Goal: Transaction & Acquisition: Purchase product/service

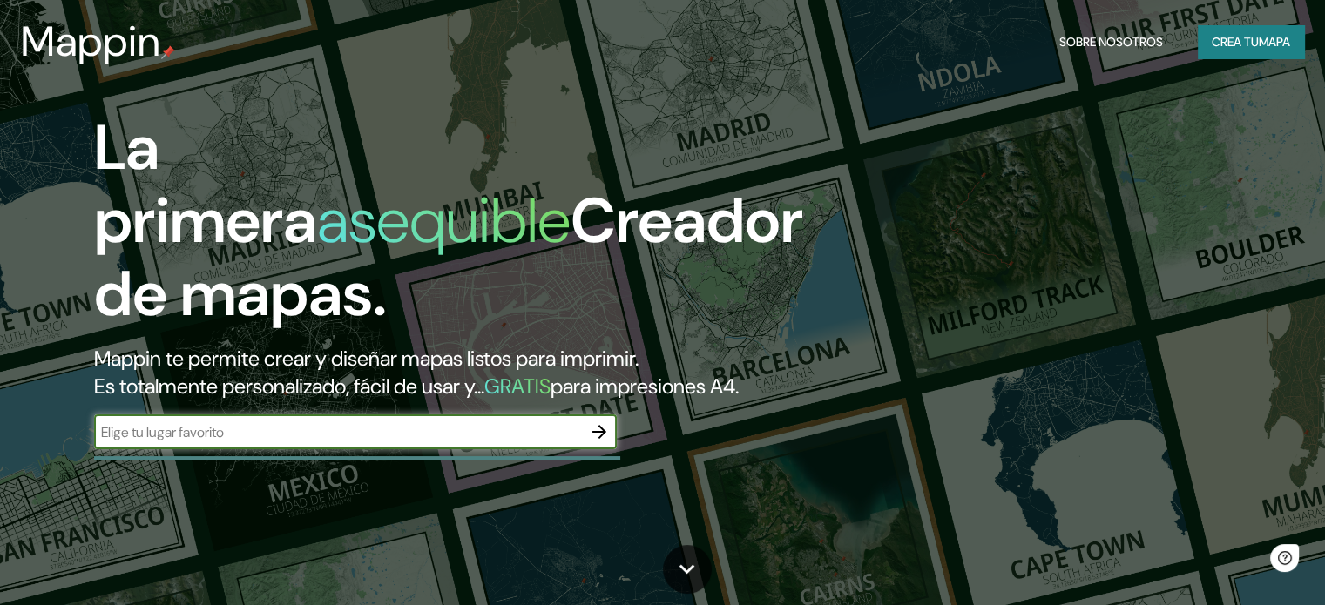
click at [345, 443] on input "text" at bounding box center [338, 432] width 488 height 20
click at [132, 443] on input "el mondogo la plata" at bounding box center [338, 432] width 488 height 20
click at [160, 443] on input "el mondogo la plata" at bounding box center [338, 432] width 488 height 20
type input "el mondongo la plata"
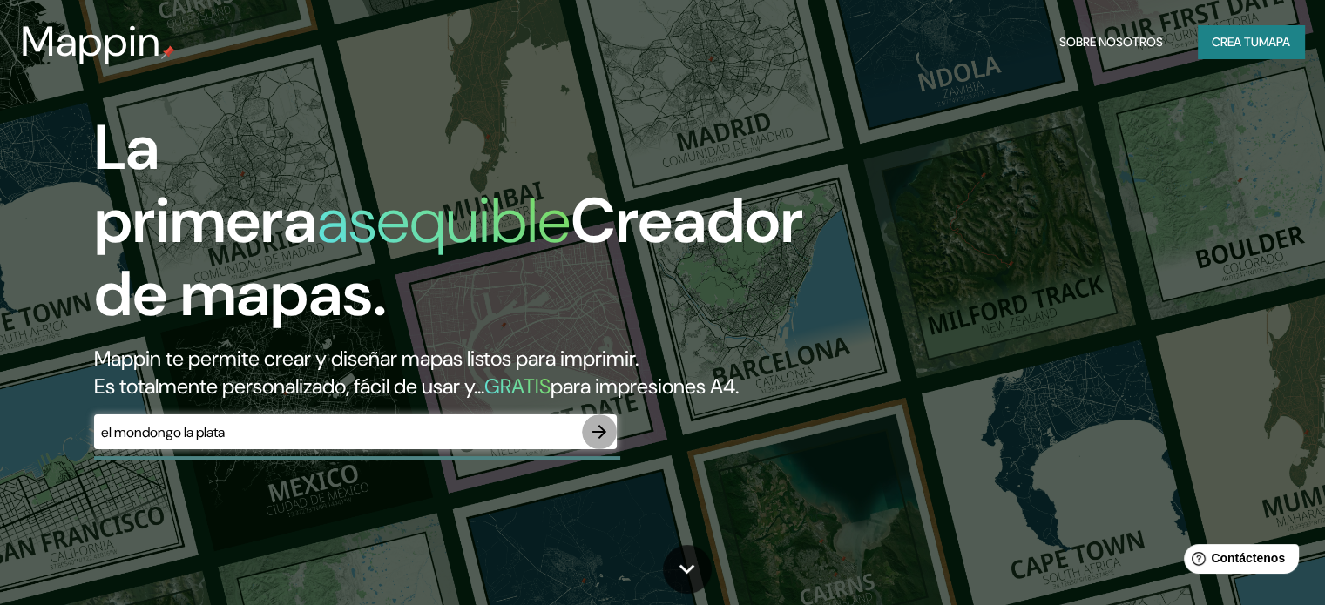
click at [599, 439] on icon "button" at bounding box center [599, 432] width 14 height 14
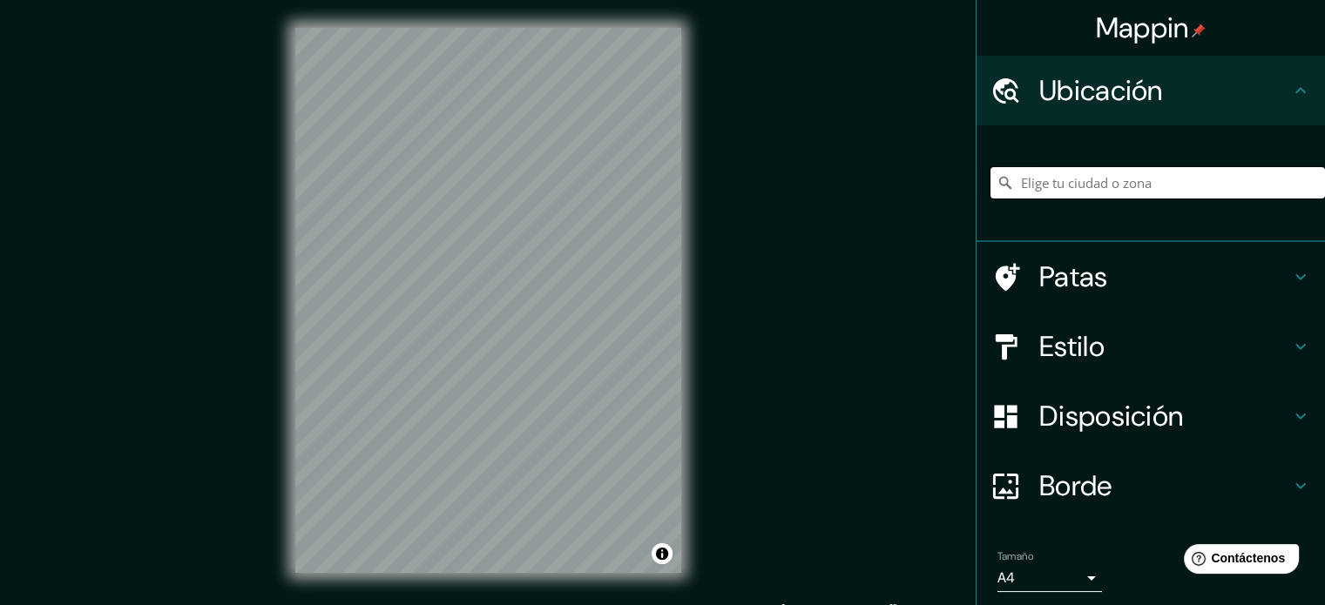
click at [1111, 186] on input "Elige tu ciudad o zona" at bounding box center [1157, 182] width 334 height 31
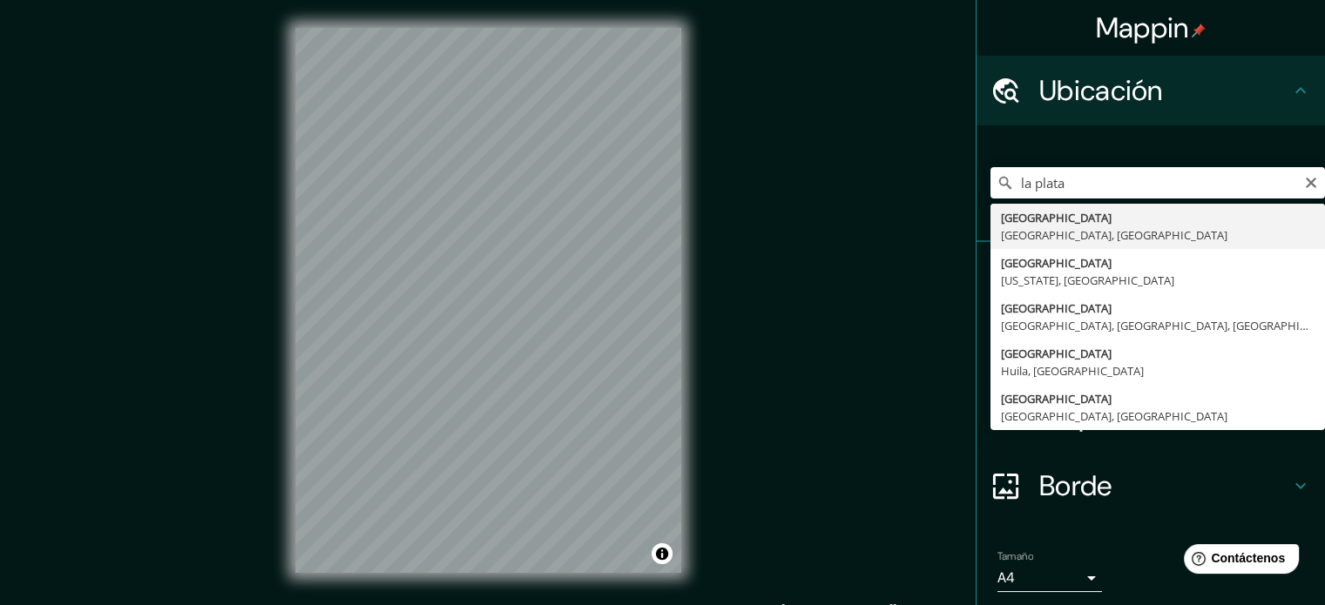
type input "[GEOGRAPHIC_DATA], [GEOGRAPHIC_DATA], [GEOGRAPHIC_DATA]"
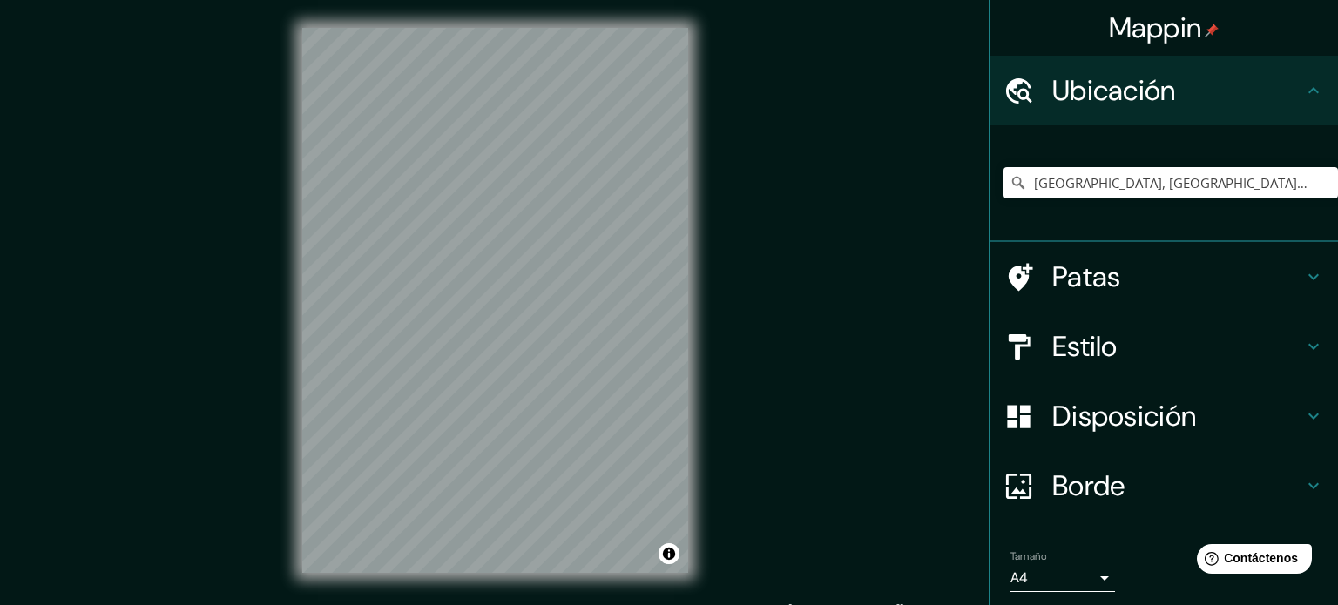
click at [1077, 578] on body "Mappin Ubicación [GEOGRAPHIC_DATA], [GEOGRAPHIC_DATA], [GEOGRAPHIC_DATA] Patas …" at bounding box center [669, 302] width 1338 height 605
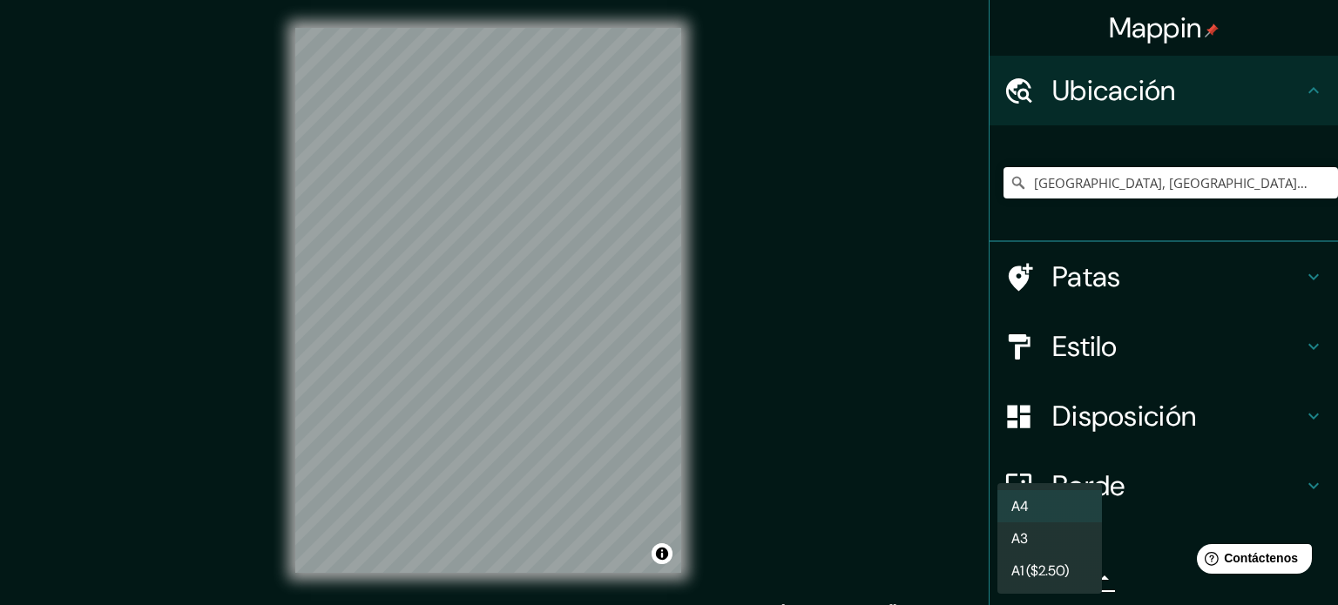
click at [1064, 542] on li "A3" at bounding box center [1049, 539] width 105 height 32
type input "a4"
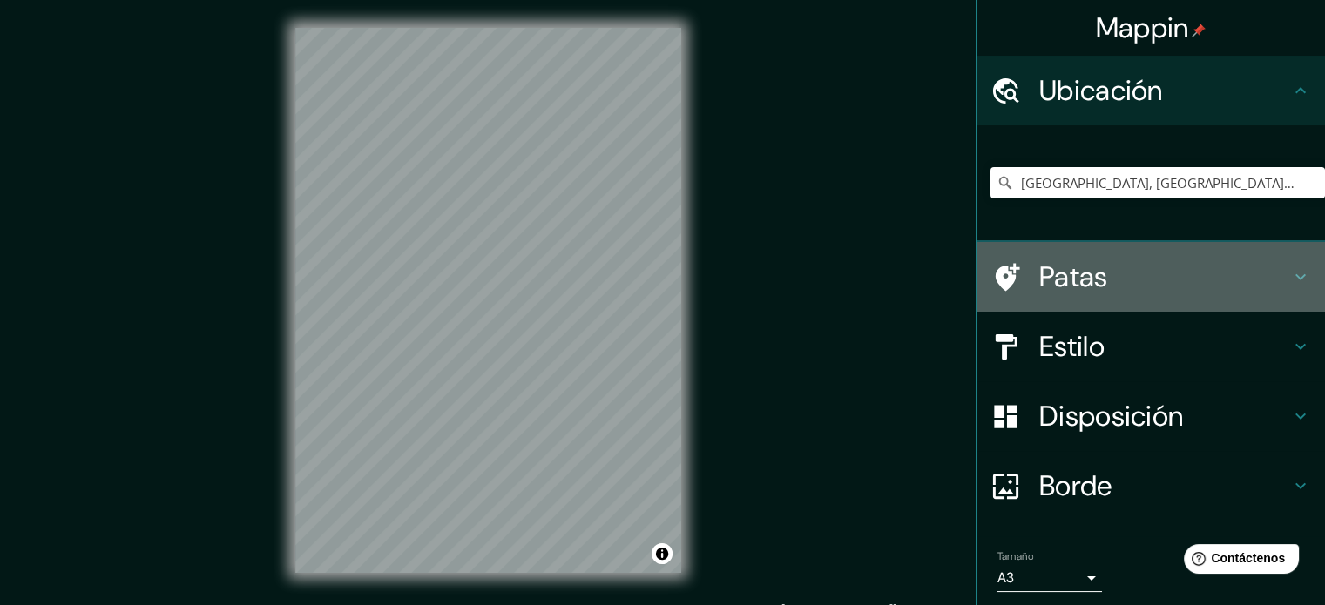
click at [1119, 280] on h4 "Patas" at bounding box center [1164, 277] width 251 height 35
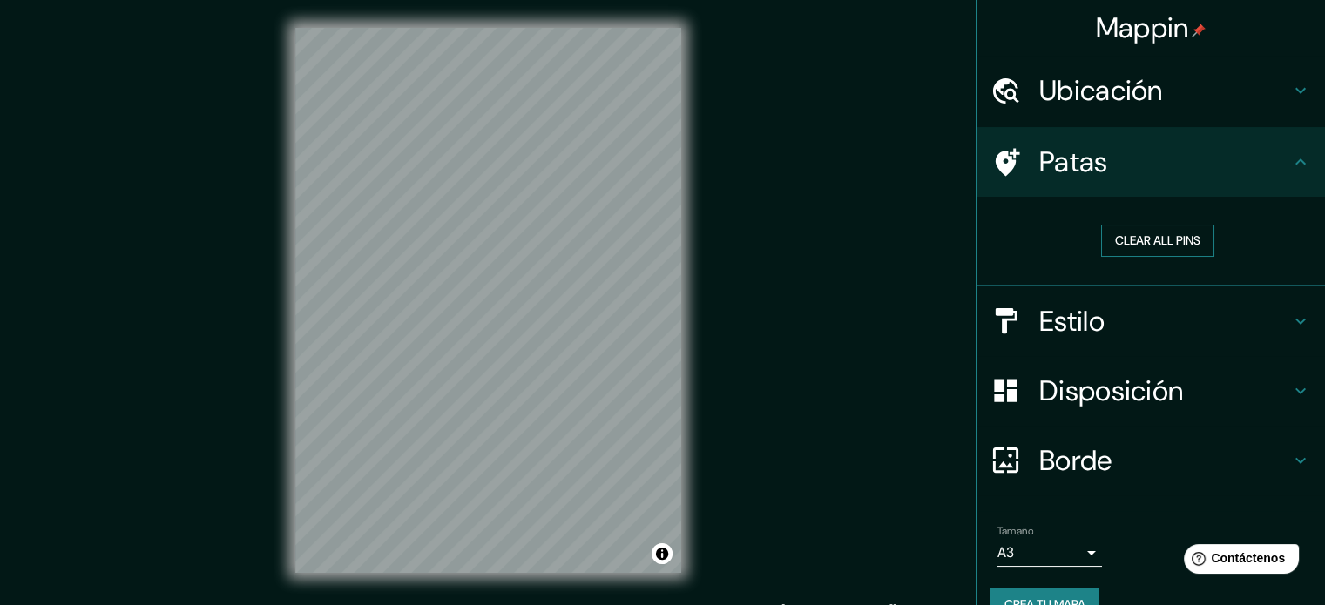
click at [1152, 253] on button "Clear all pins" at bounding box center [1157, 241] width 113 height 32
click at [1273, 169] on h4 "Patas" at bounding box center [1164, 162] width 251 height 35
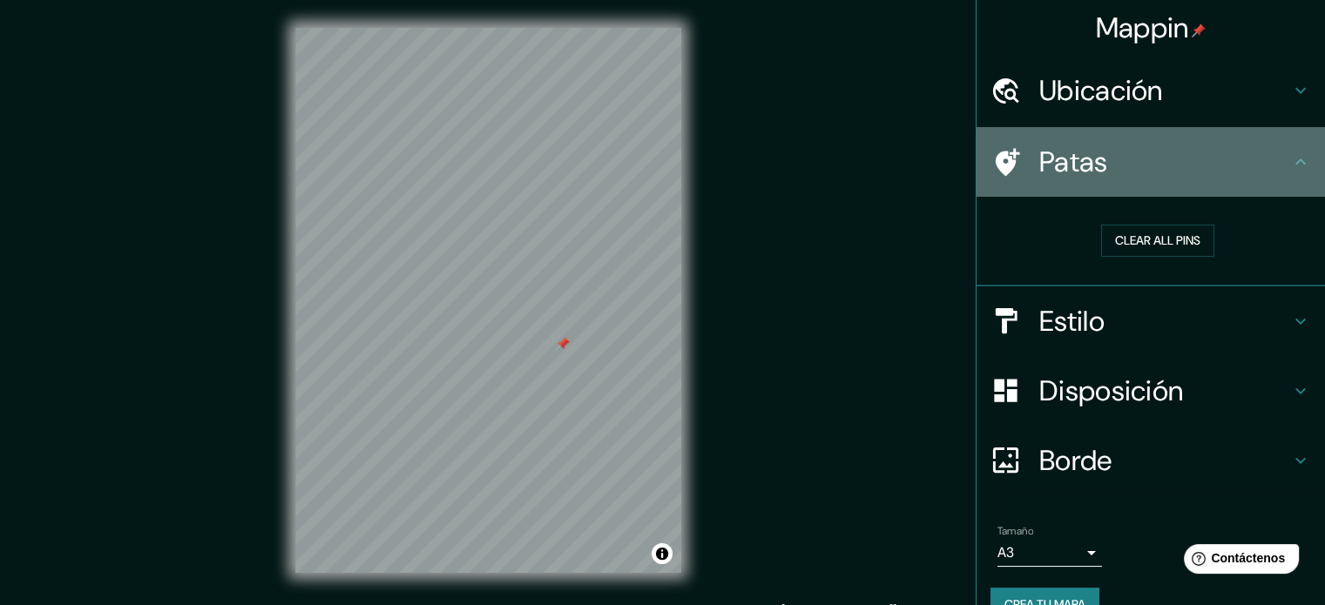
click at [1290, 152] on icon at bounding box center [1300, 162] width 21 height 21
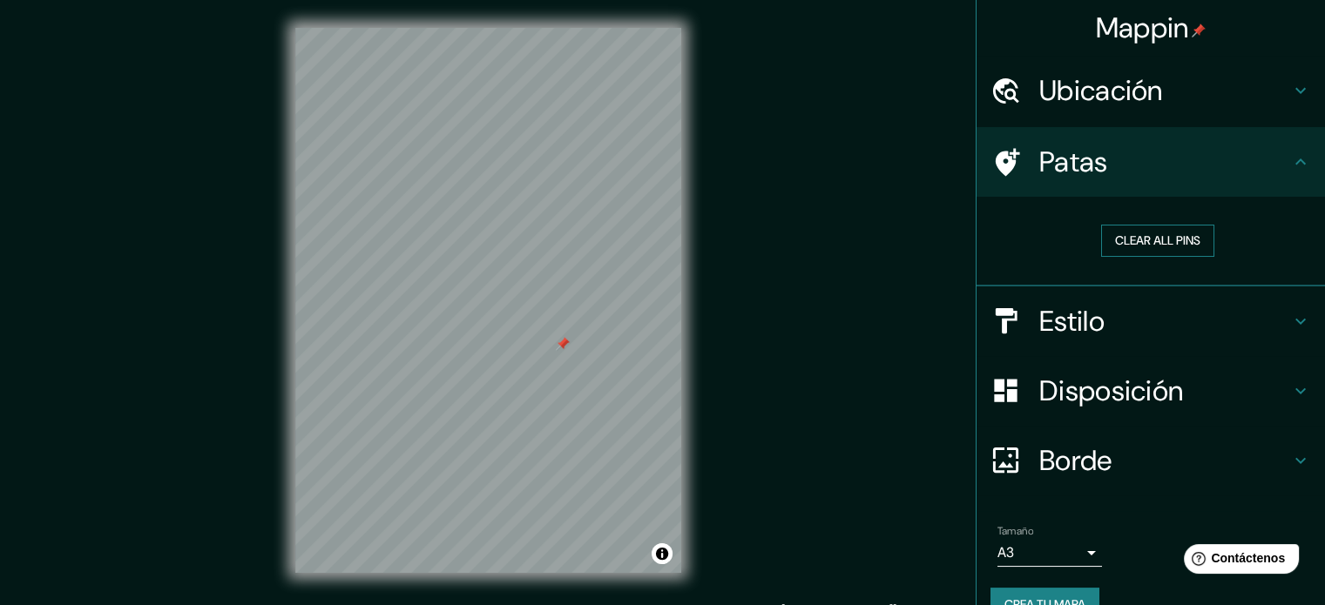
click at [1166, 233] on button "Clear all pins" at bounding box center [1157, 241] width 113 height 32
click at [1275, 159] on h4 "Patas" at bounding box center [1164, 162] width 251 height 35
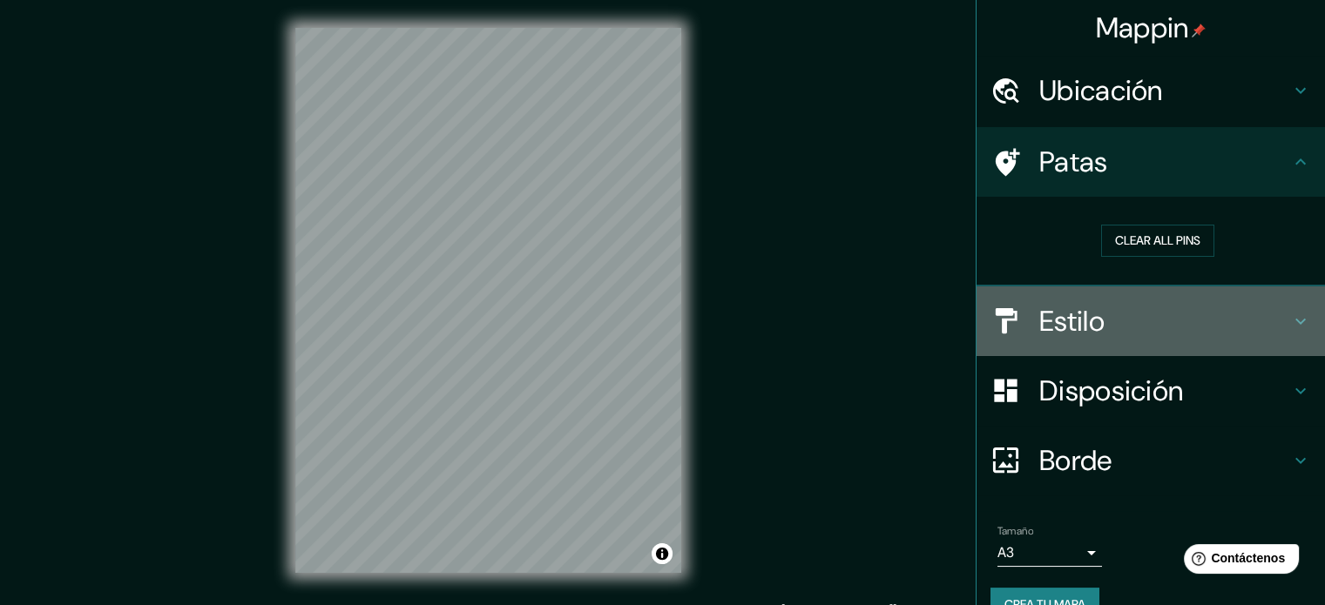
click at [1260, 312] on h4 "Estilo" at bounding box center [1164, 321] width 251 height 35
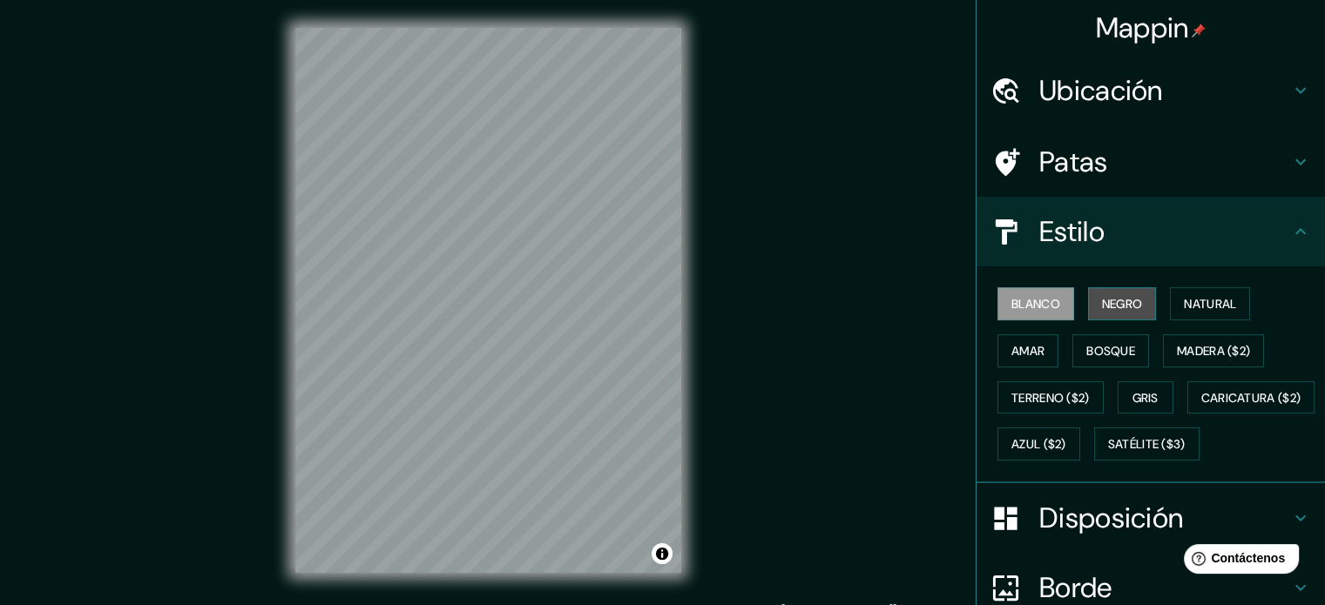
click at [1122, 299] on font "Negro" at bounding box center [1122, 304] width 41 height 16
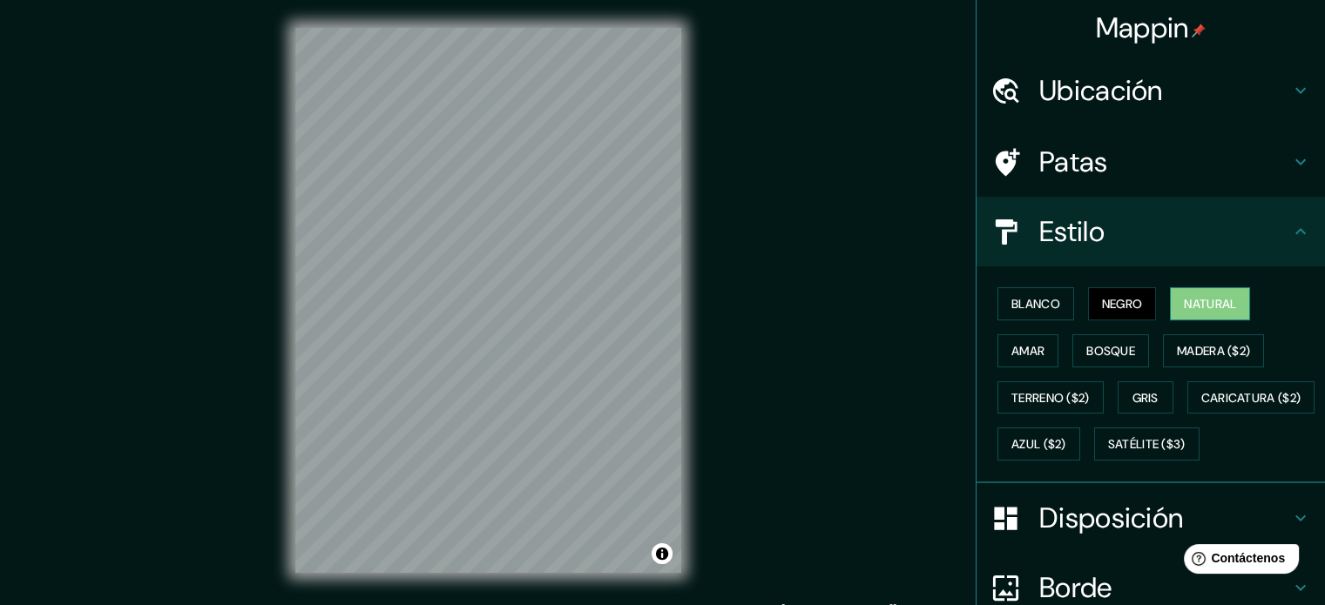
click at [1229, 306] on font "Natural" at bounding box center [1210, 304] width 52 height 16
click at [1011, 343] on font "Amar" at bounding box center [1027, 351] width 33 height 16
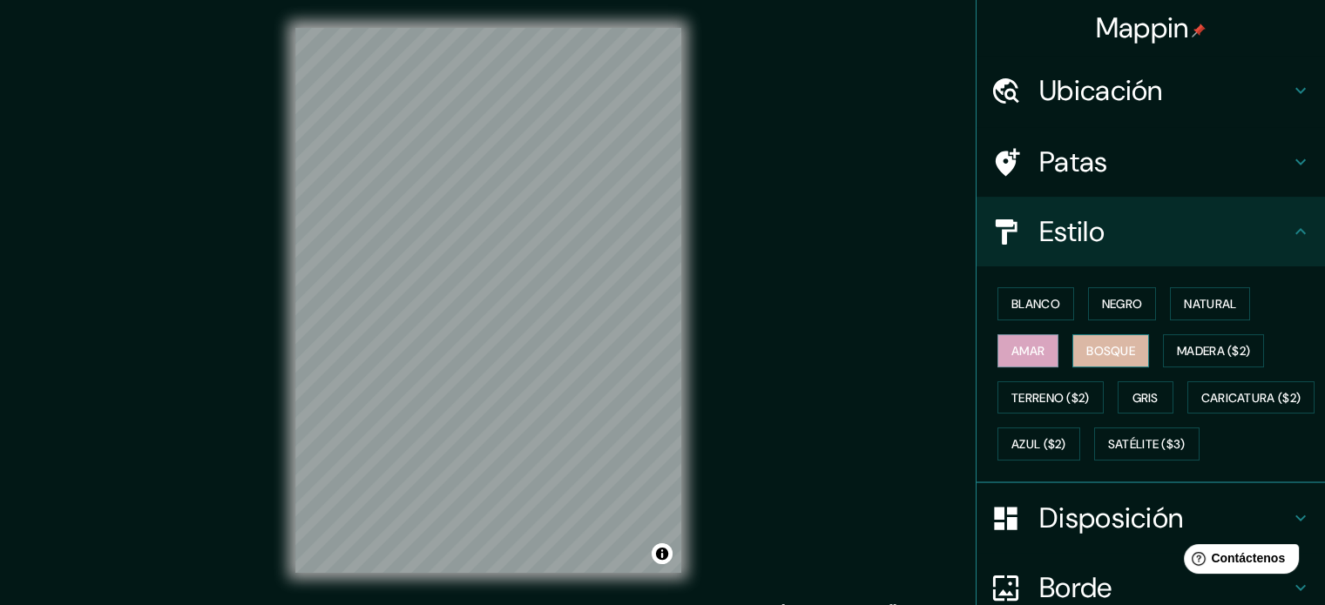
click at [1101, 343] on font "Bosque" at bounding box center [1110, 351] width 49 height 16
click at [1199, 340] on font "Madera ($2)" at bounding box center [1213, 351] width 73 height 23
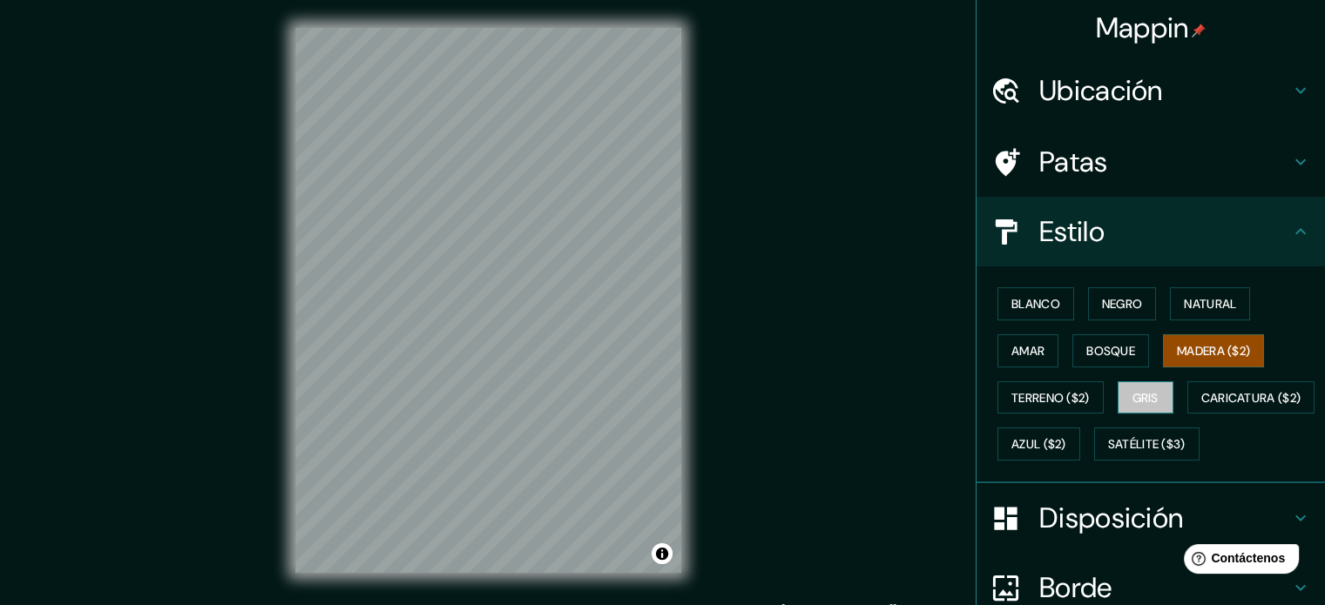
click at [1143, 394] on font "Gris" at bounding box center [1145, 398] width 26 height 16
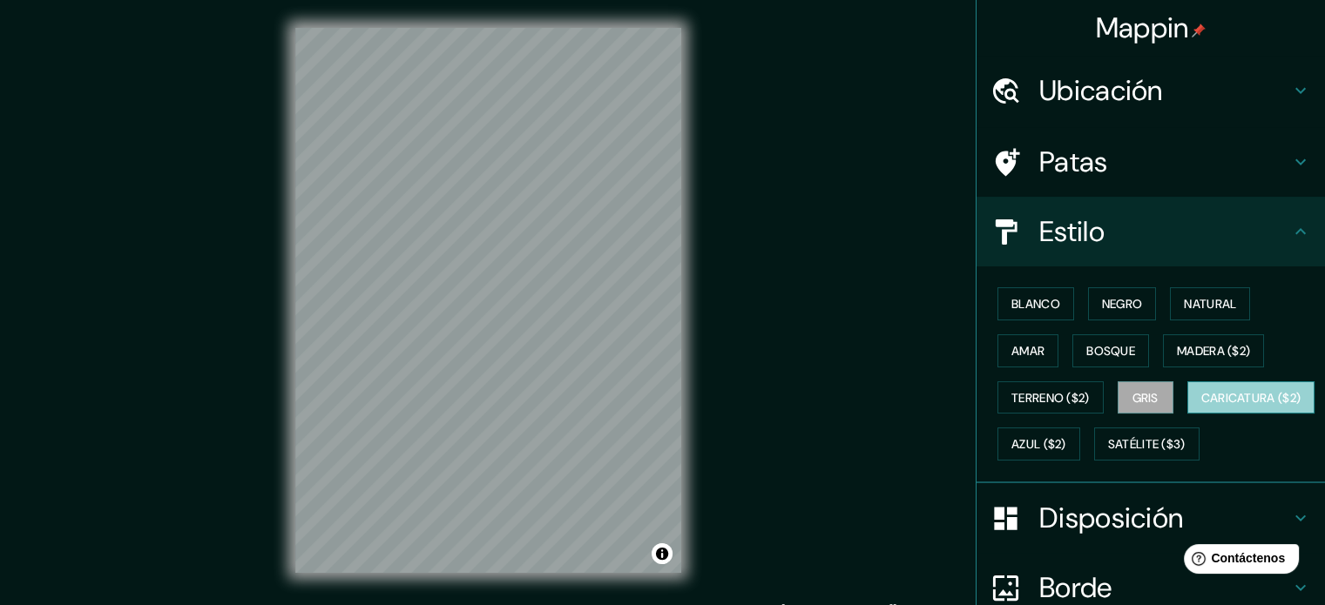
click at [1201, 406] on font "Caricatura ($2)" at bounding box center [1251, 398] width 100 height 16
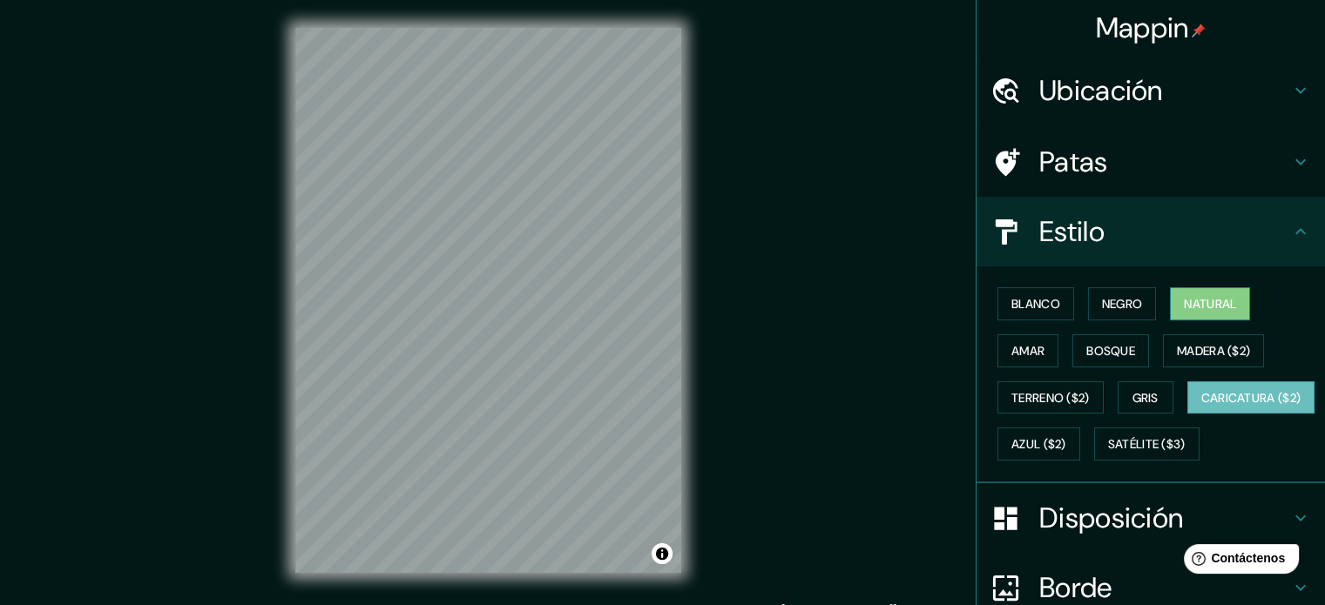
click at [1206, 307] on font "Natural" at bounding box center [1210, 304] width 52 height 16
click at [1102, 301] on font "Negro" at bounding box center [1122, 304] width 41 height 16
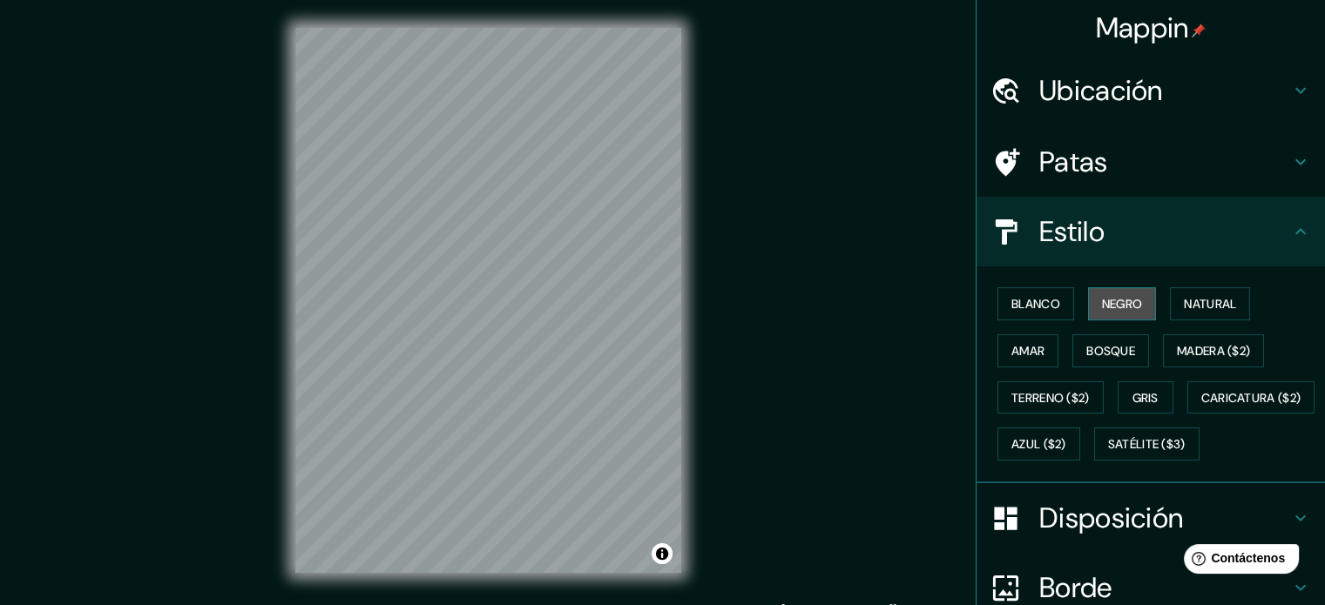
click at [1099, 291] on button "Negro" at bounding box center [1122, 303] width 69 height 33
click at [1024, 351] on font "Amar" at bounding box center [1027, 351] width 33 height 16
click at [1089, 346] on font "Bosque" at bounding box center [1110, 351] width 49 height 16
click at [1022, 353] on font "Amar" at bounding box center [1027, 351] width 33 height 16
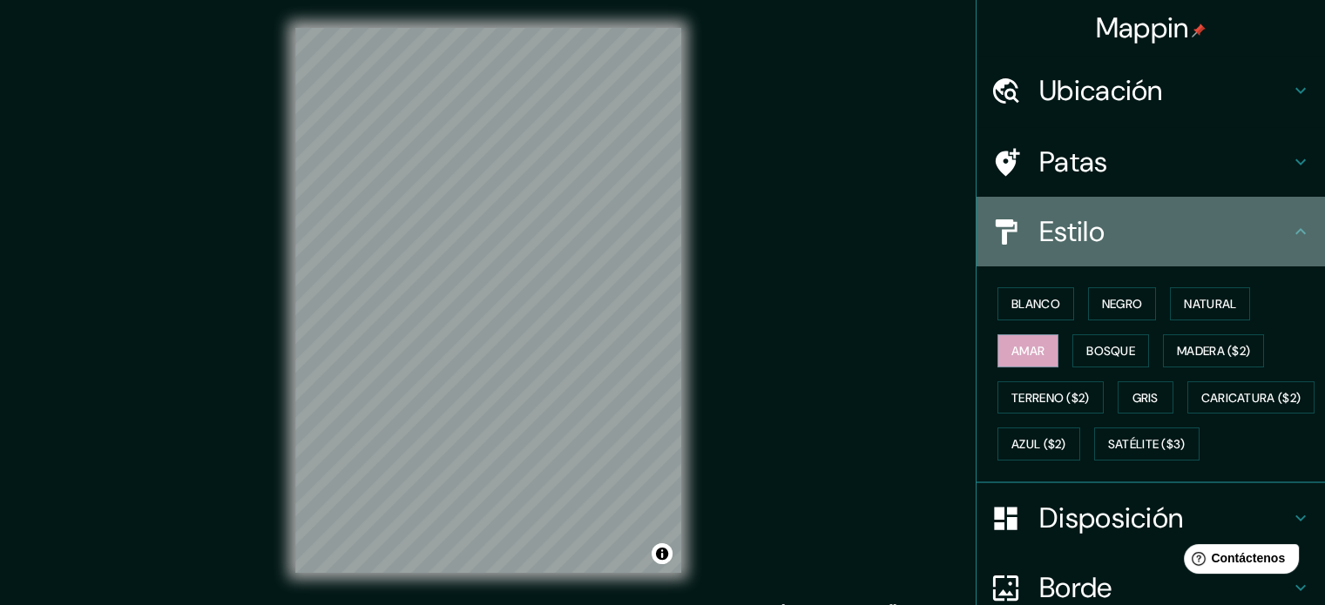
click at [1290, 224] on icon at bounding box center [1300, 231] width 21 height 21
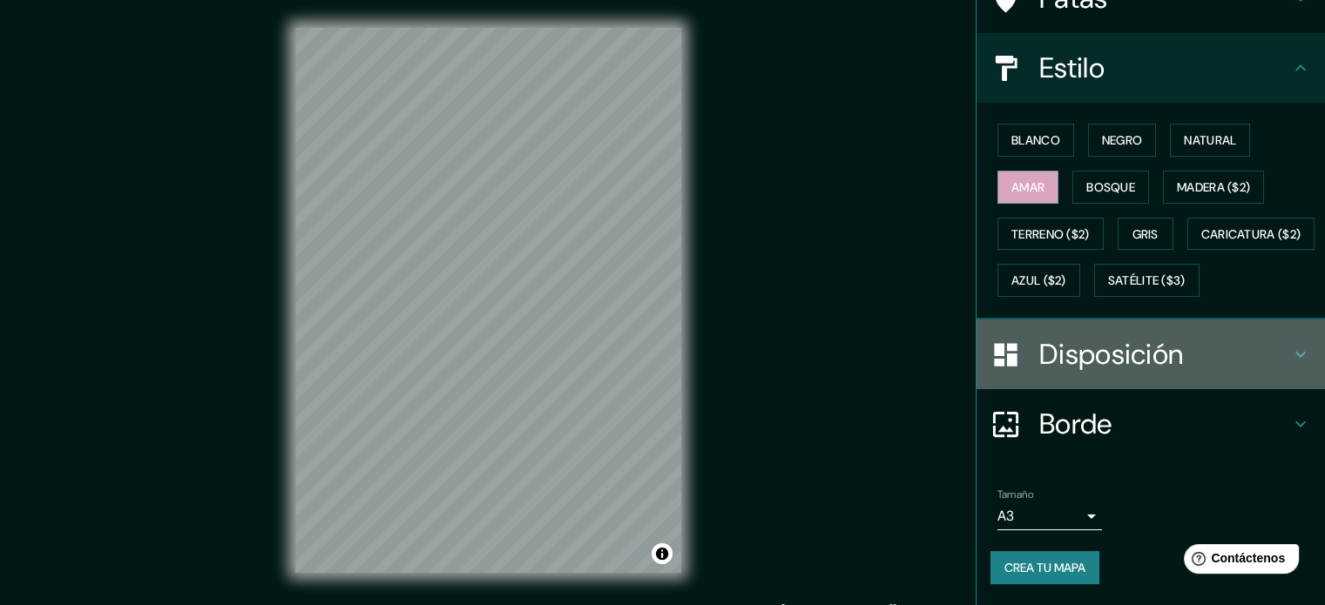
click at [1237, 355] on h4 "Disposición" at bounding box center [1164, 354] width 251 height 35
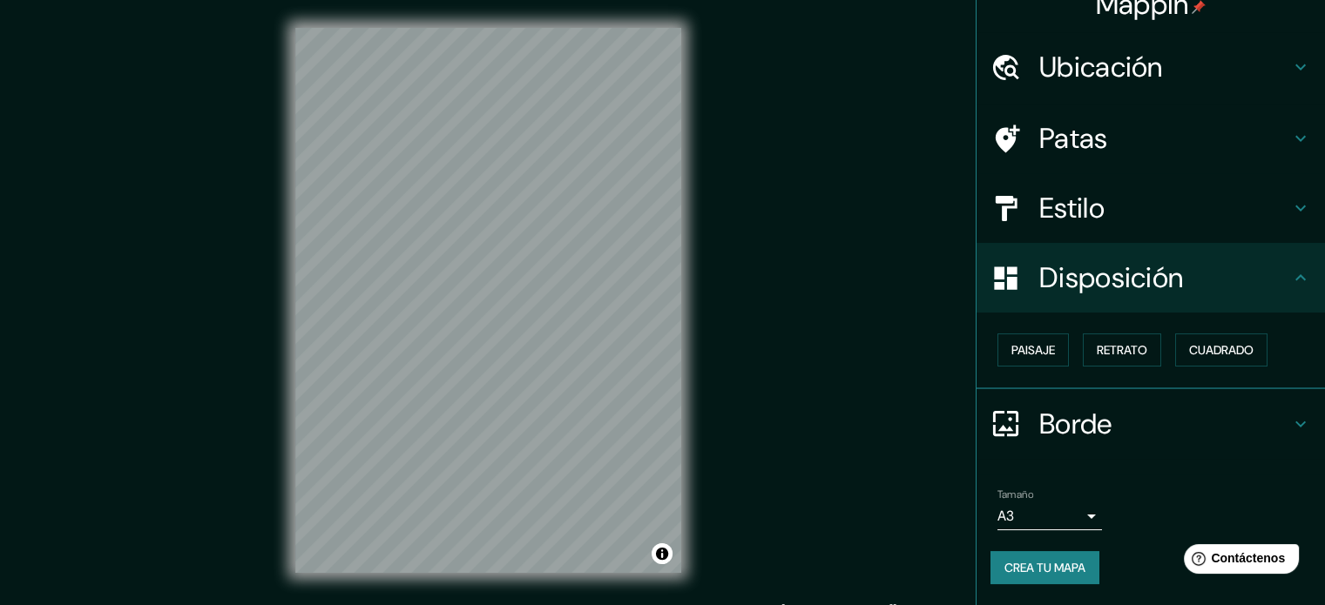
scroll to position [21, 0]
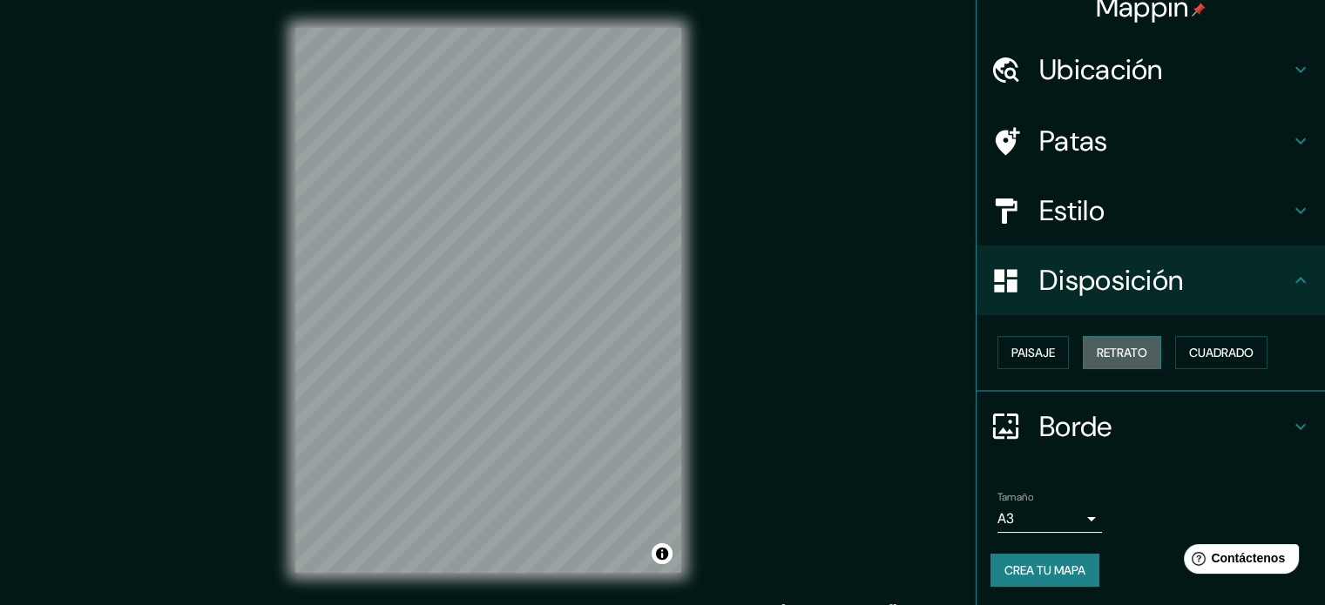
click at [1101, 355] on font "Retrato" at bounding box center [1122, 353] width 51 height 16
click at [1037, 354] on font "Paisaje" at bounding box center [1033, 353] width 44 height 16
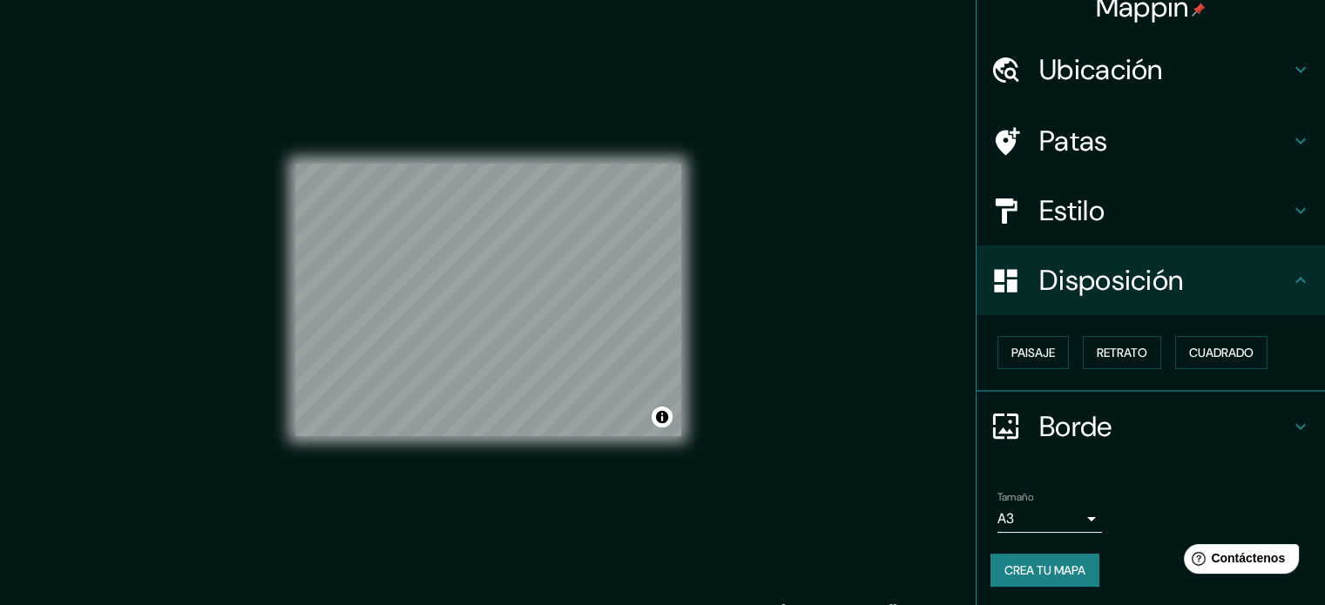
click at [1059, 354] on div "Paisaje Retrato Cuadrado" at bounding box center [1157, 352] width 334 height 47
click at [1030, 349] on font "Paisaje" at bounding box center [1033, 353] width 44 height 16
click at [1122, 350] on font "Retrato" at bounding box center [1122, 353] width 51 height 16
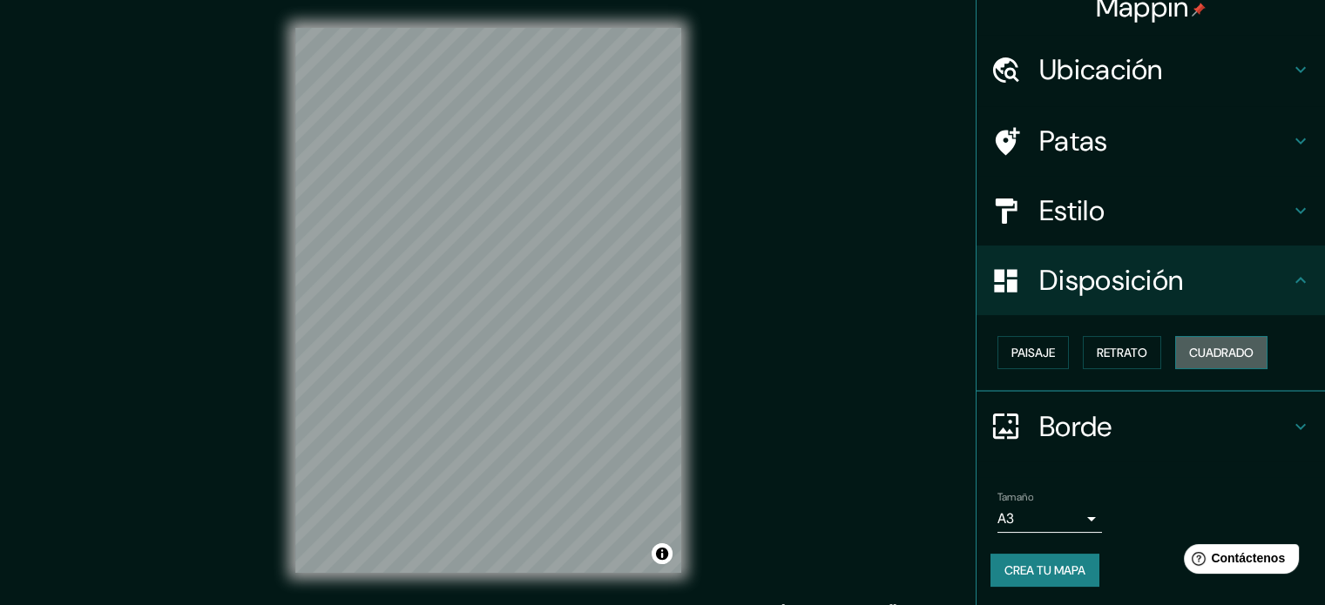
click at [1177, 353] on button "Cuadrado" at bounding box center [1221, 352] width 92 height 33
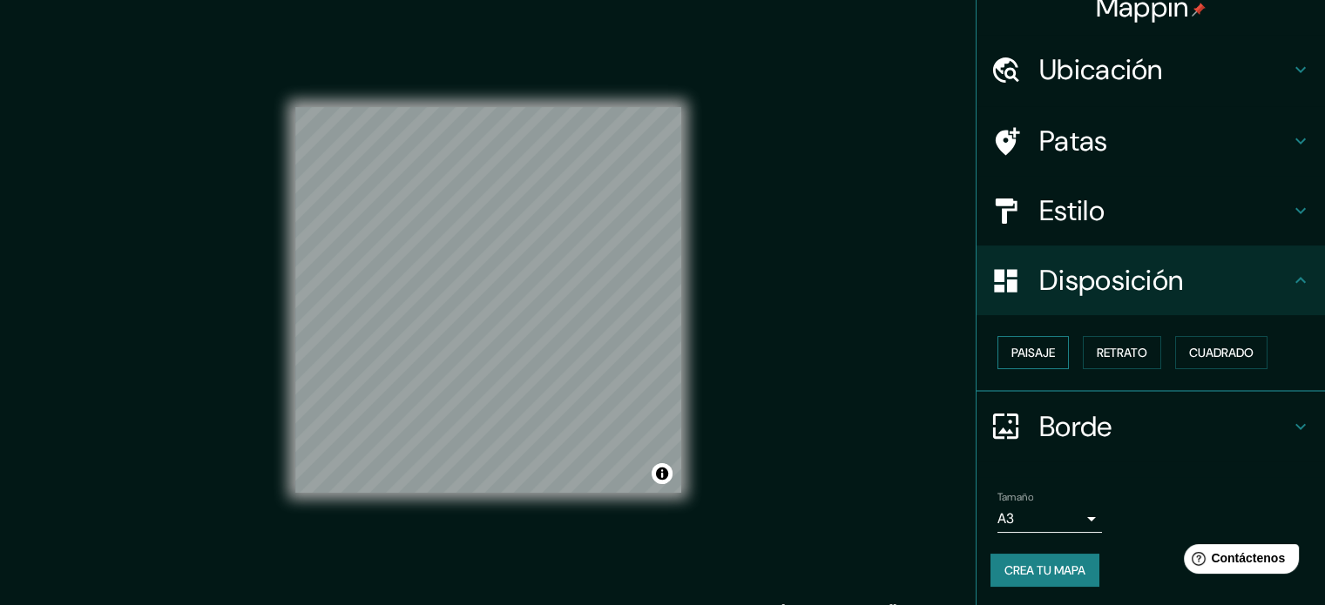
click at [1030, 355] on font "Paisaje" at bounding box center [1033, 353] width 44 height 16
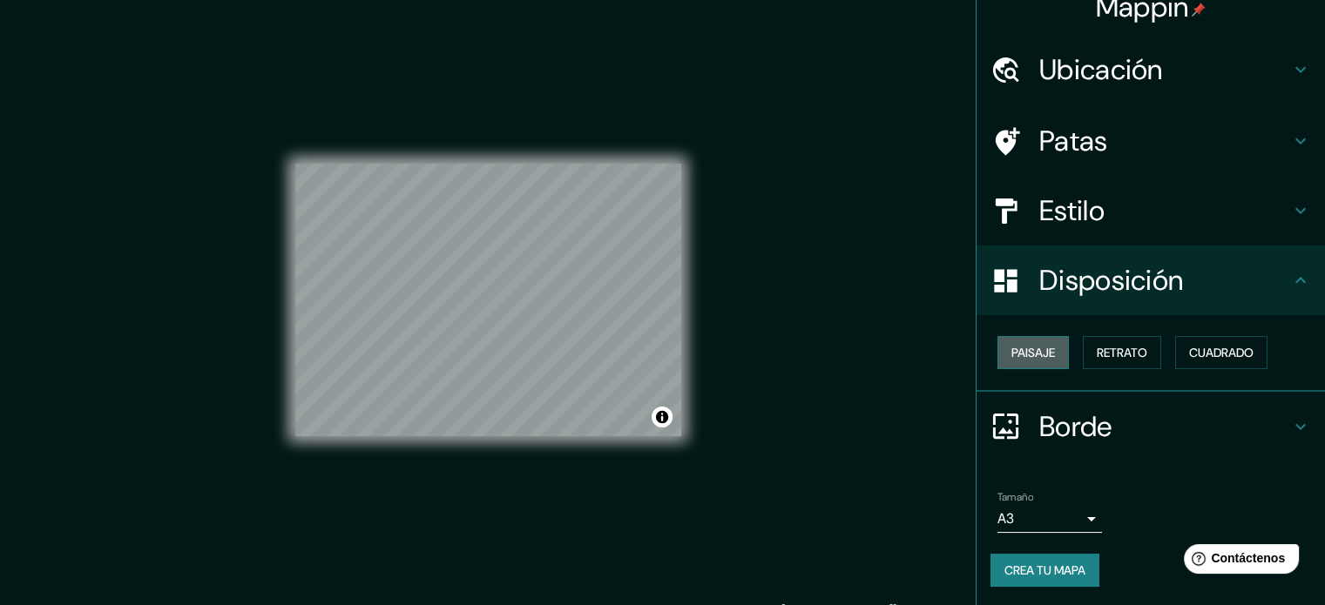
click at [1030, 355] on font "Paisaje" at bounding box center [1033, 353] width 44 height 16
click at [1099, 353] on font "Retrato" at bounding box center [1122, 353] width 51 height 16
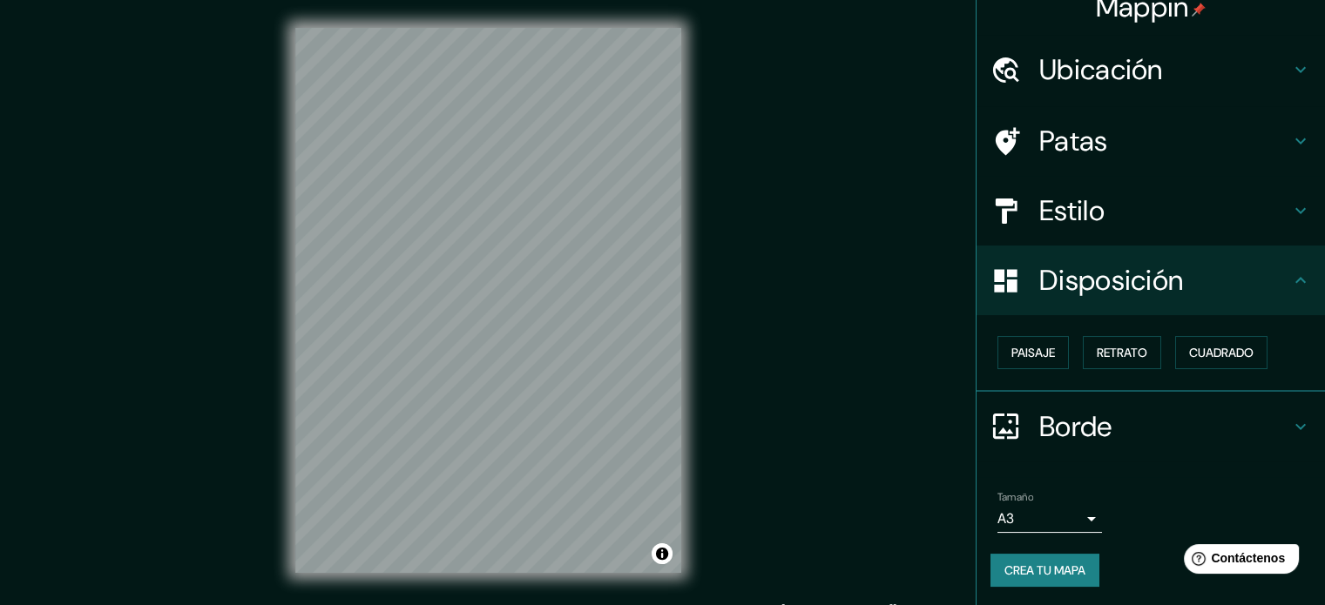
click at [1143, 382] on div "Paisaje Retrato Cuadrado" at bounding box center [1150, 353] width 348 height 77
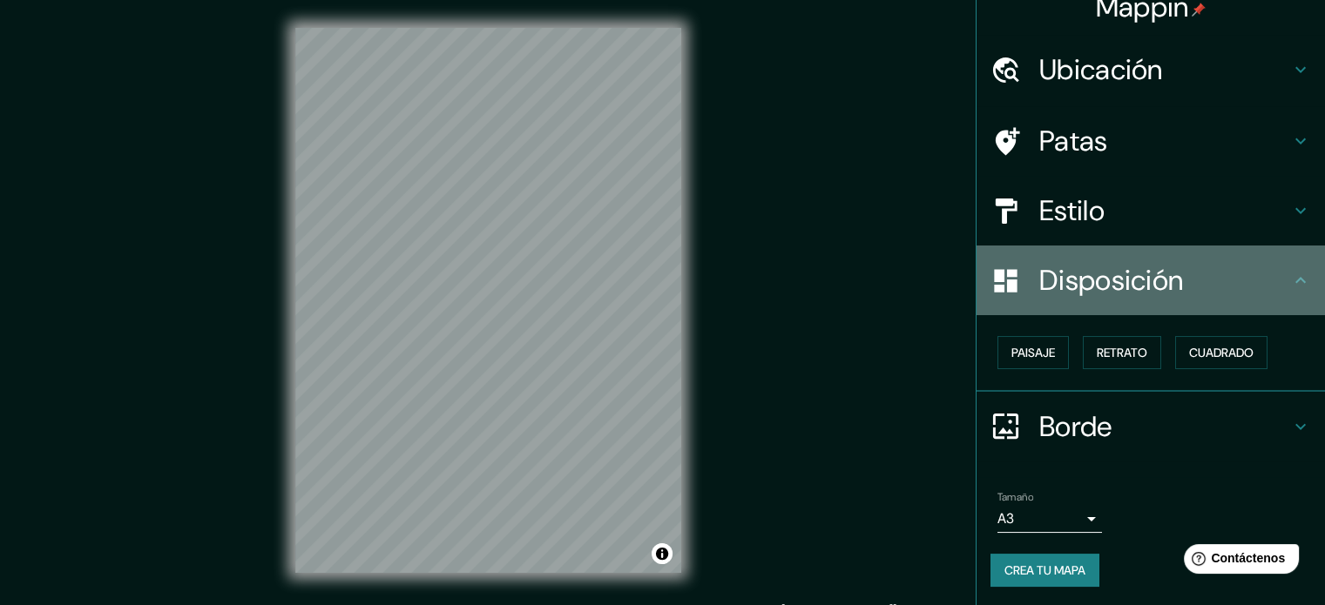
click at [1293, 280] on icon at bounding box center [1300, 280] width 21 height 21
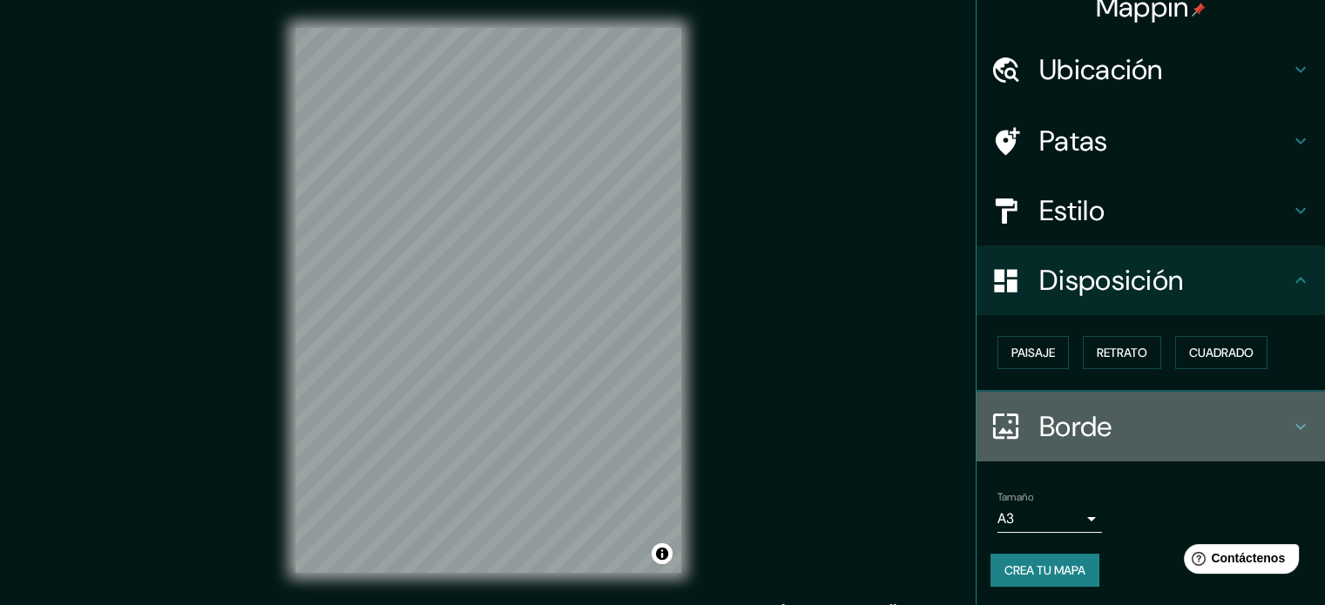
click at [1135, 406] on div "Borde" at bounding box center [1150, 427] width 348 height 70
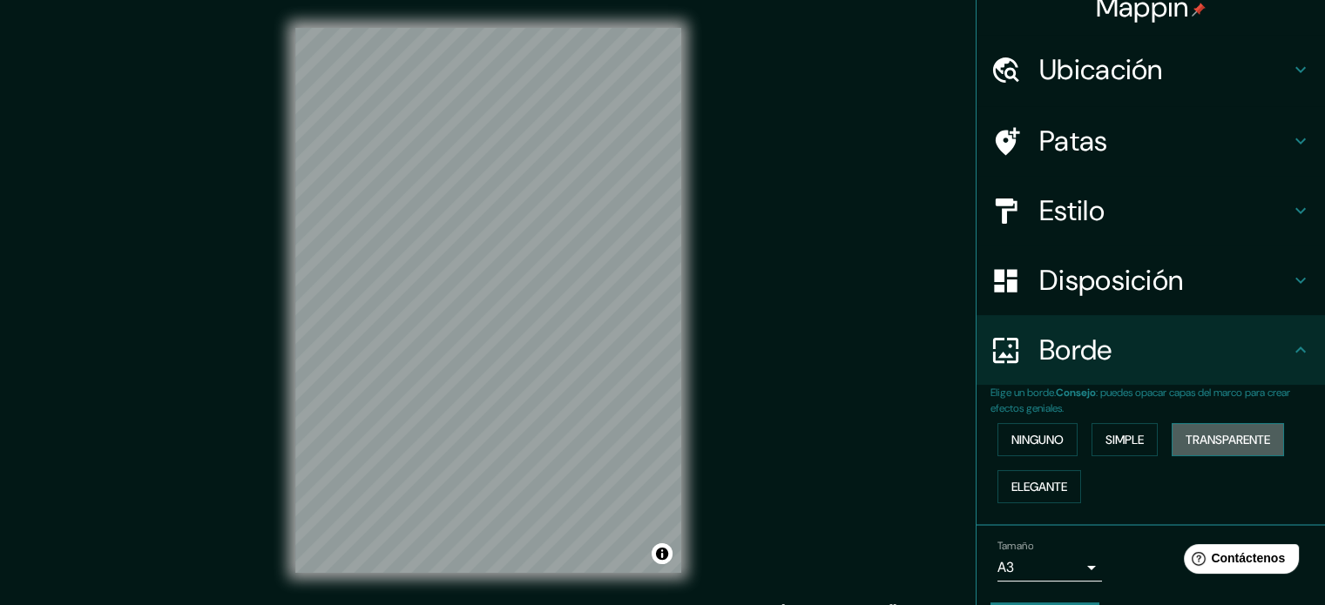
click at [1226, 432] on font "Transparente" at bounding box center [1228, 440] width 84 height 16
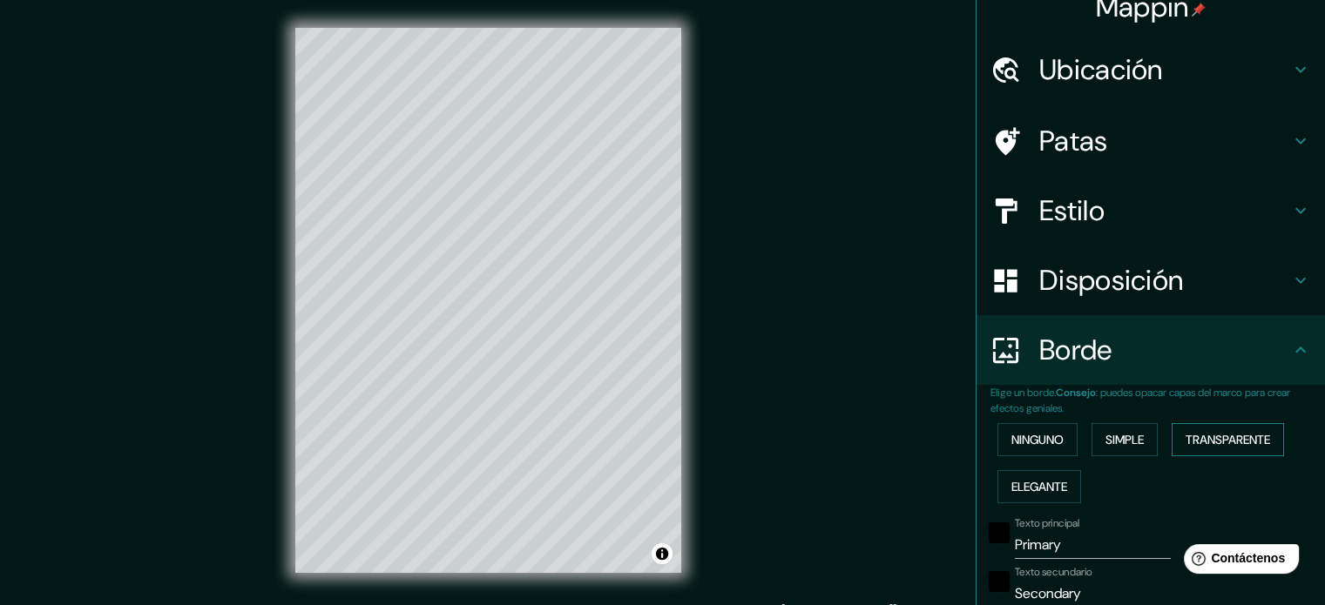
click at [1226, 432] on font "Transparente" at bounding box center [1228, 440] width 84 height 16
type input "213"
type input "35"
click at [1112, 436] on font "Simple" at bounding box center [1124, 440] width 38 height 16
click at [1055, 435] on button "Ninguno" at bounding box center [1037, 439] width 80 height 33
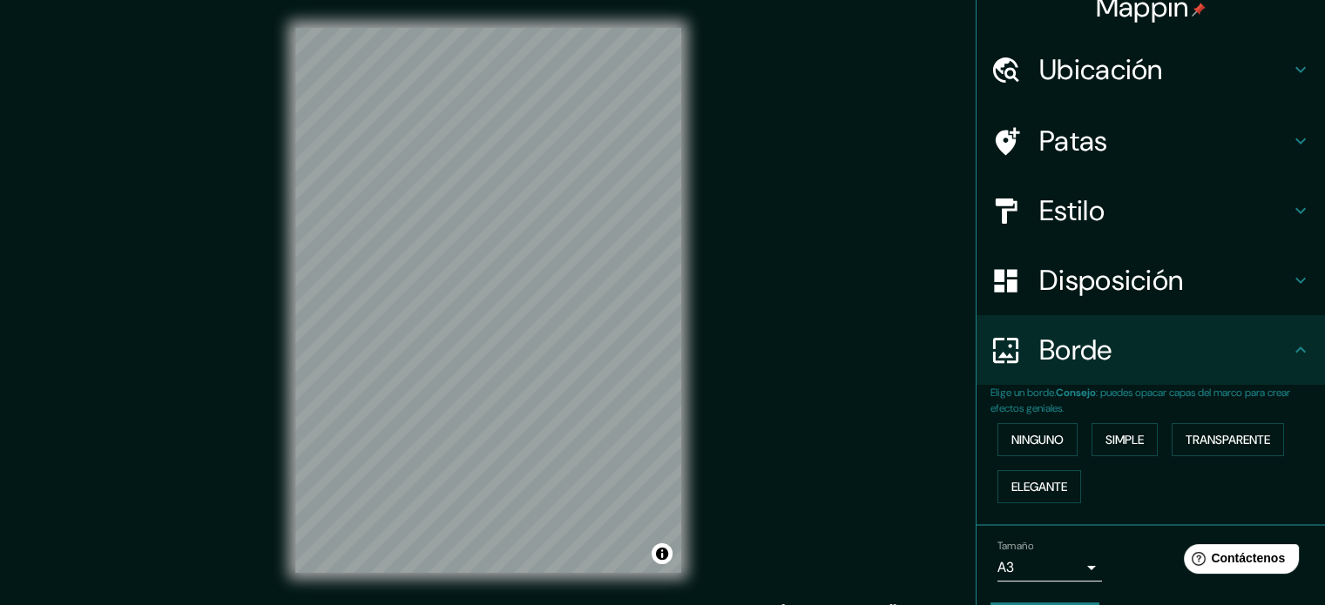
click at [1272, 354] on h4 "Borde" at bounding box center [1164, 350] width 251 height 35
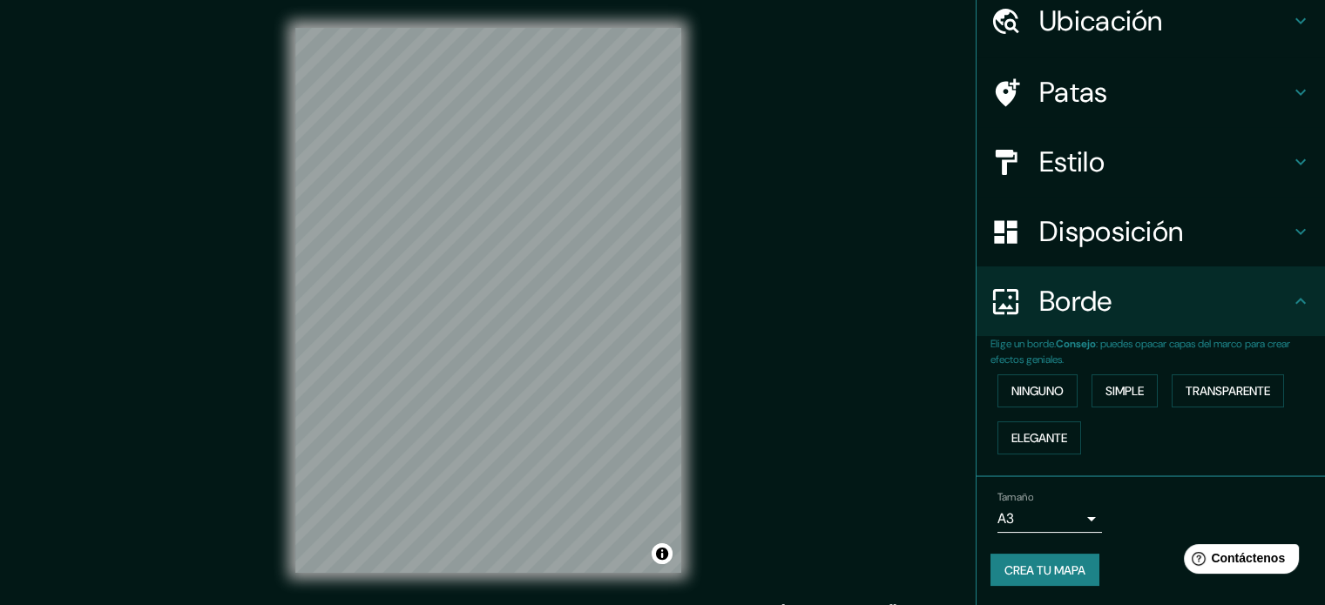
click at [1024, 575] on font "Crea tu mapa" at bounding box center [1044, 571] width 81 height 16
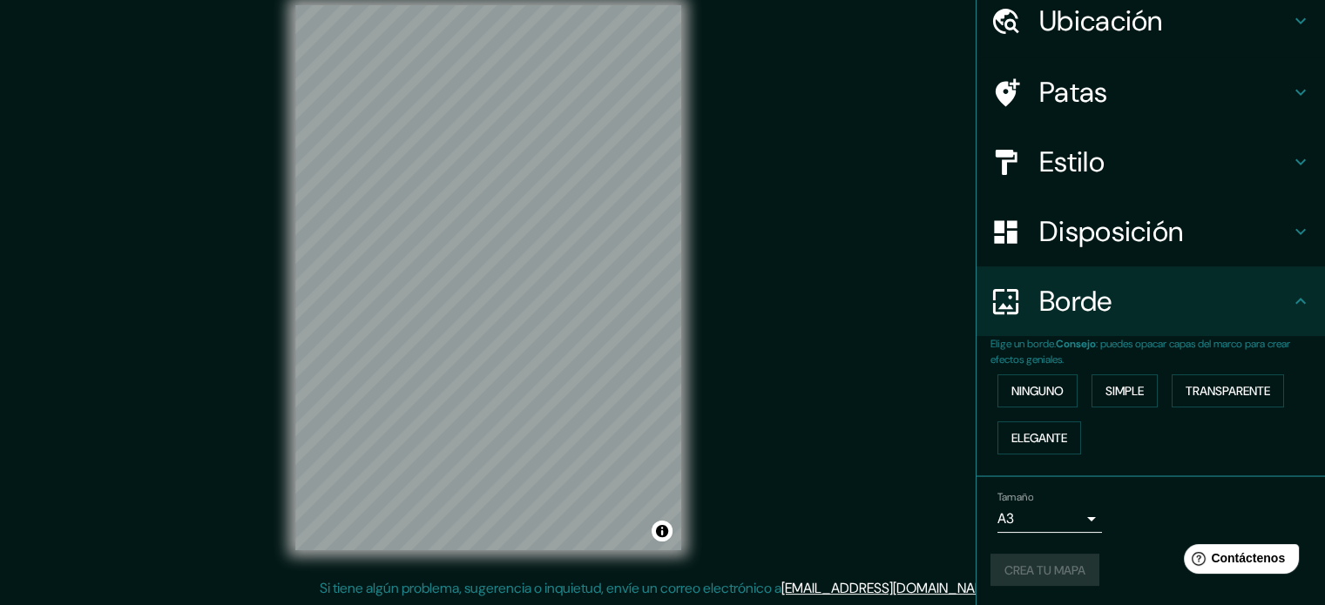
click at [1042, 571] on div "Crea tu mapa" at bounding box center [1150, 570] width 321 height 33
click at [1049, 564] on font "Crea tu mapa" at bounding box center [1044, 571] width 81 height 16
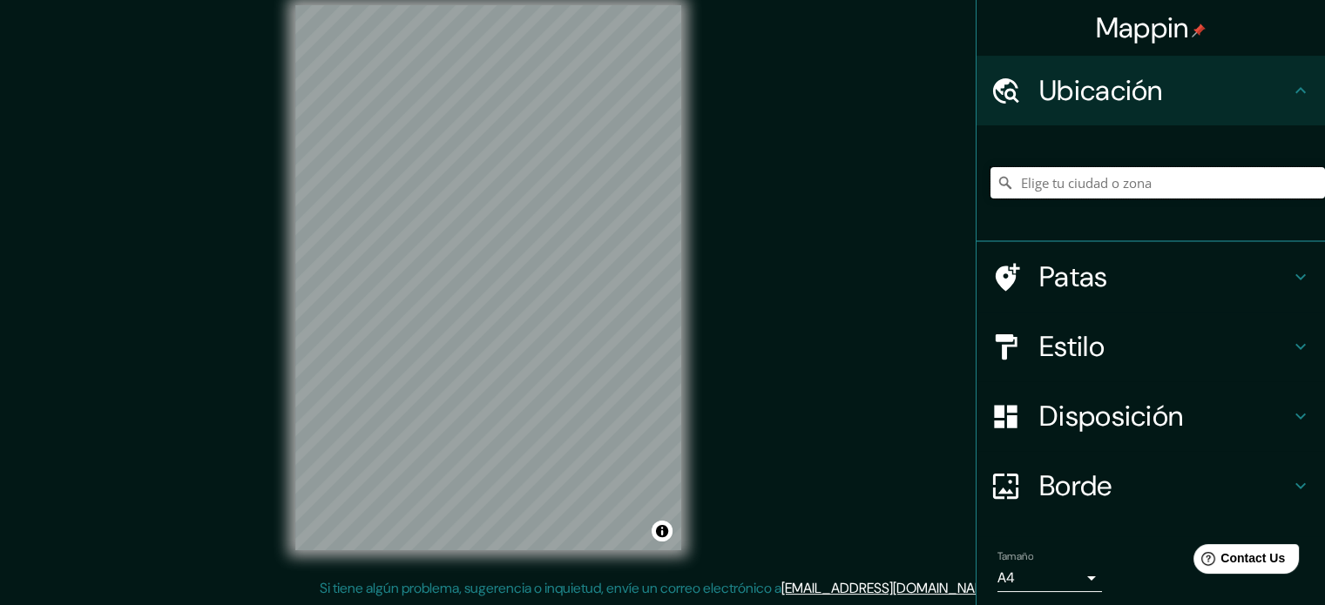
click at [1193, 189] on input "Elige tu ciudad o zona" at bounding box center [1157, 182] width 334 height 31
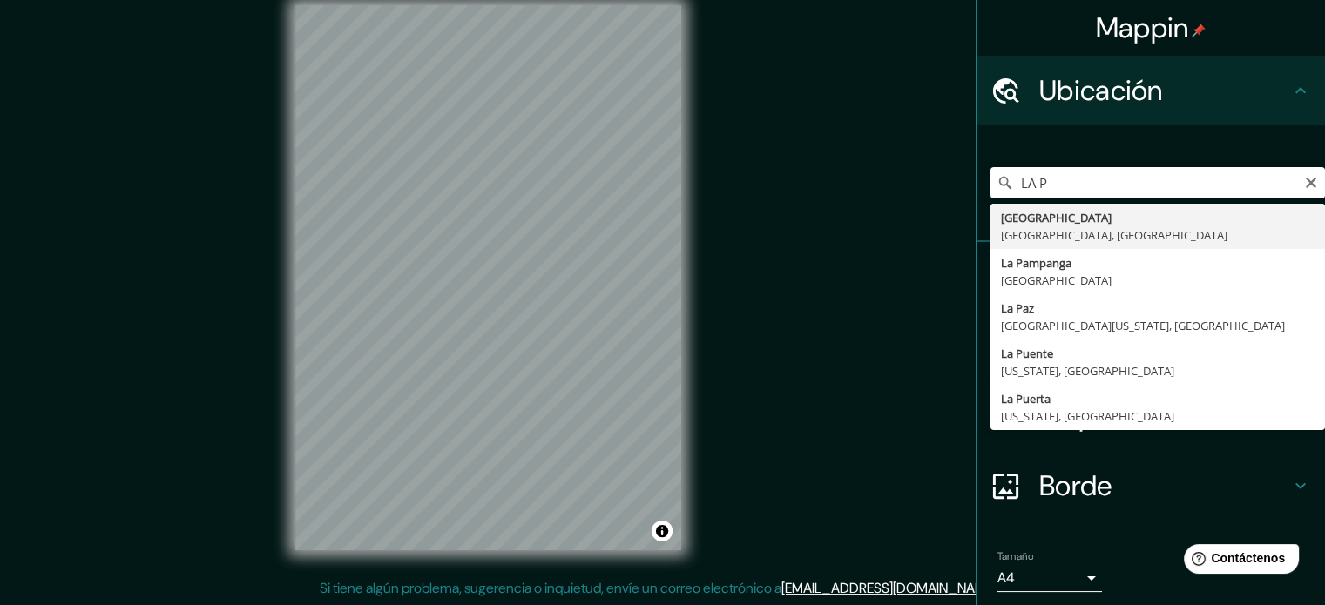
type input "[GEOGRAPHIC_DATA], [GEOGRAPHIC_DATA], [GEOGRAPHIC_DATA]"
